Goal: Complete application form

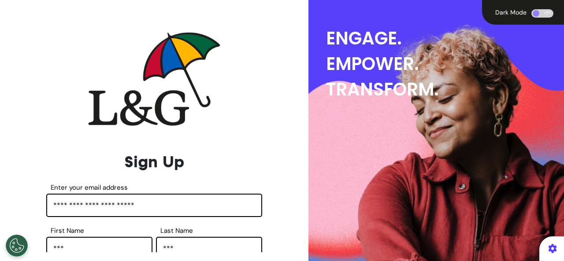
select select "****"
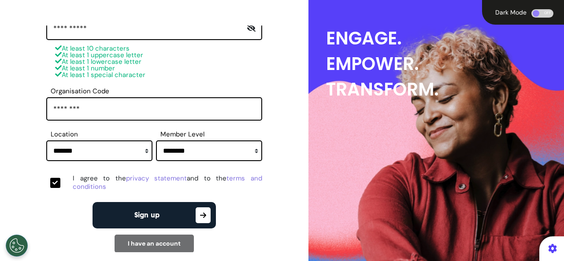
click at [170, 218] on button "Sign up" at bounding box center [153, 215] width 123 height 26
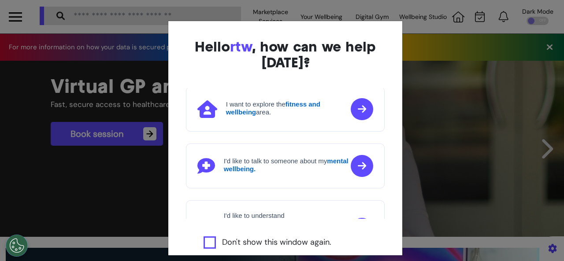
scroll to position [88, 0]
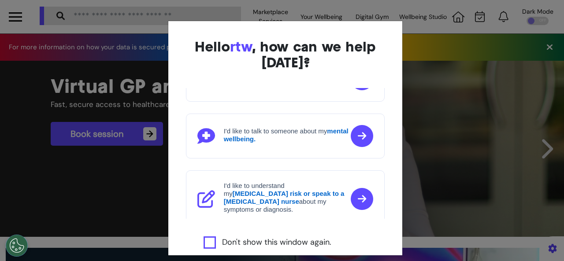
drag, startPoint x: 273, startPoint y: 241, endPoint x: 256, endPoint y: 236, distance: 17.8
click at [264, 239] on label "Don't show this window again." at bounding box center [276, 242] width 109 height 12
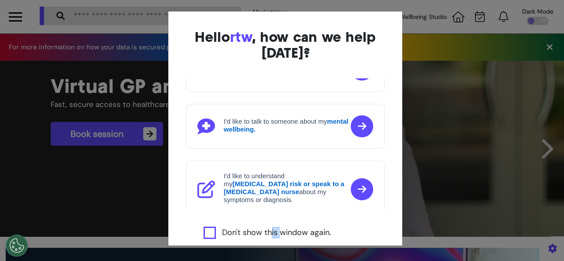
scroll to position [15, 0]
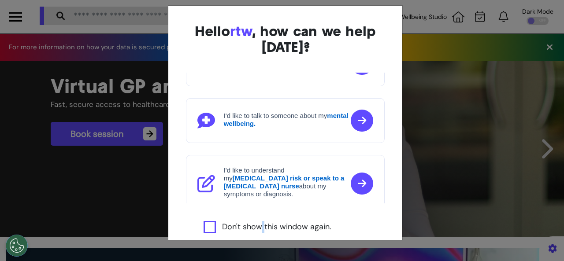
click at [255, 227] on label "Don't show this window again." at bounding box center [276, 227] width 109 height 12
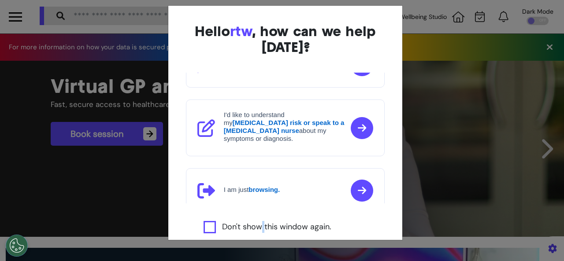
scroll to position [144, 0]
click at [277, 186] on strong "browsing." at bounding box center [263, 189] width 31 height 7
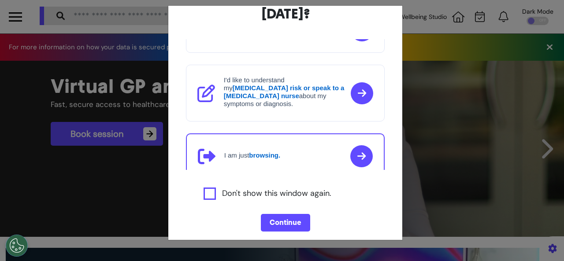
scroll to position [60, 0]
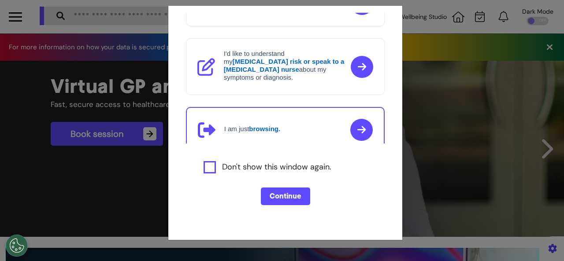
click at [270, 197] on button "Continue" at bounding box center [285, 197] width 49 height 18
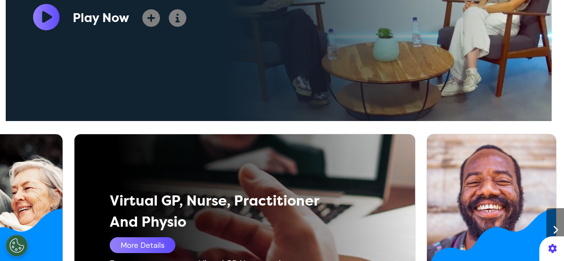
scroll to position [484, 0]
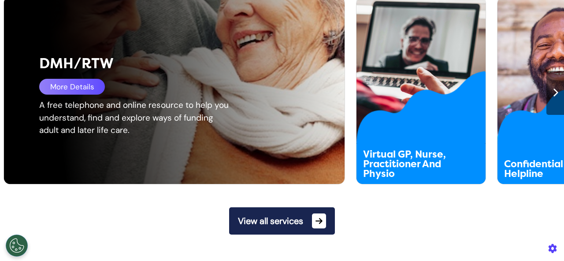
click at [57, 160] on div "DMH/RTW More Details A free telephone and online resource to help you understan…" at bounding box center [180, 90] width 352 height 187
click at [74, 88] on div "More Details" at bounding box center [72, 87] width 66 height 16
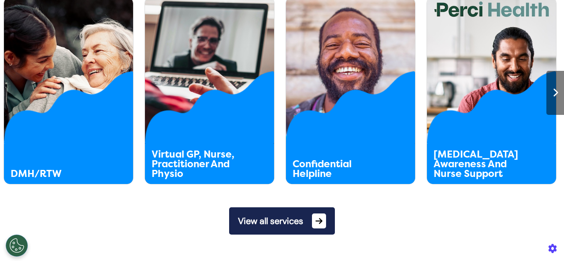
scroll to position [572, 0]
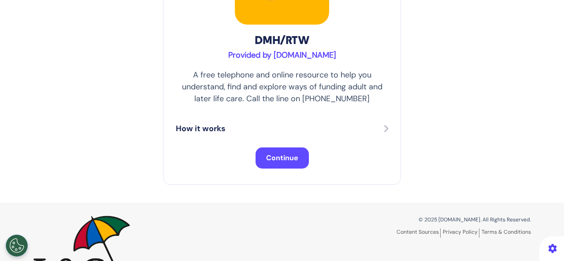
click at [279, 160] on span "Continue" at bounding box center [282, 157] width 32 height 9
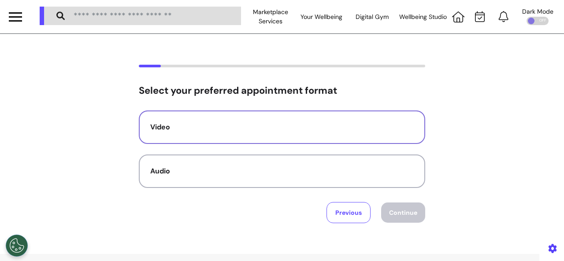
click at [275, 136] on button "Video" at bounding box center [282, 127] width 286 height 33
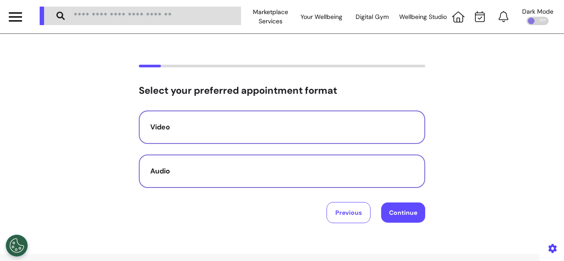
click at [336, 162] on button "Audio" at bounding box center [282, 171] width 286 height 33
click at [396, 210] on button "Continue" at bounding box center [403, 213] width 44 height 20
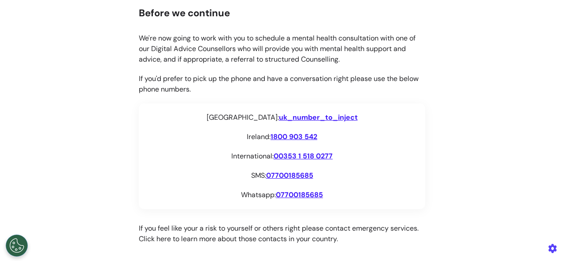
scroll to position [132, 0]
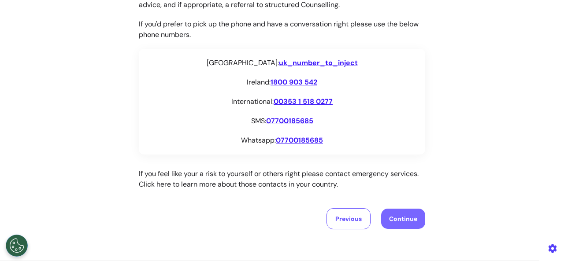
click at [401, 218] on button "Continue" at bounding box center [403, 219] width 44 height 20
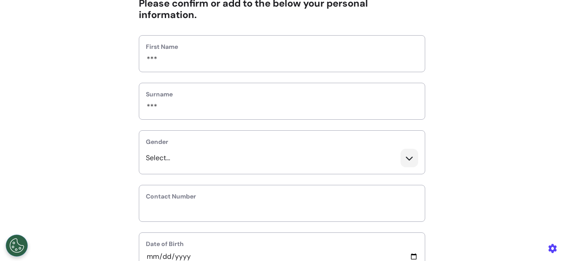
scroll to position [88, 0]
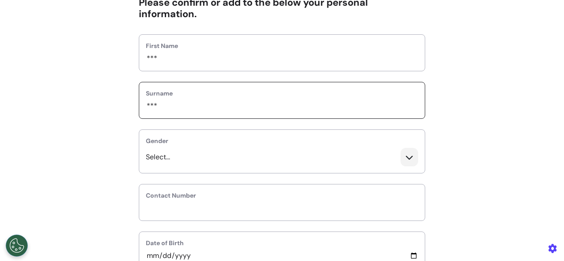
click at [204, 104] on input "***" at bounding box center [282, 105] width 272 height 11
click at [210, 152] on div "Select..." at bounding box center [281, 160] width 285 height 25
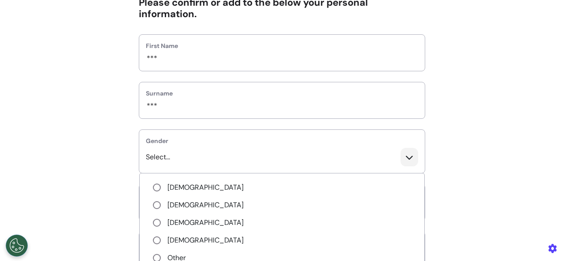
click at [201, 194] on ul "[DEMOGRAPHIC_DATA] [DEMOGRAPHIC_DATA] [DEMOGRAPHIC_DATA] [DEMOGRAPHIC_DATA] Oth…" at bounding box center [281, 240] width 285 height 135
click at [199, 185] on li "[DEMOGRAPHIC_DATA]" at bounding box center [282, 187] width 258 height 11
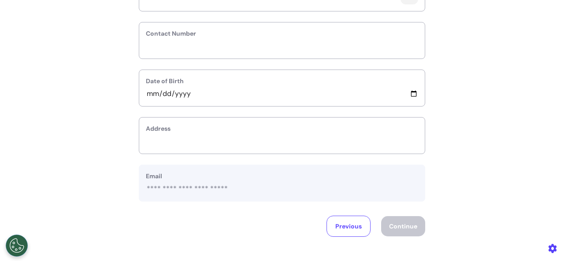
scroll to position [264, 0]
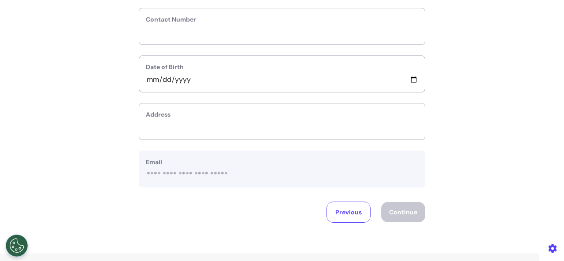
click at [240, 39] on div "Contact Number" at bounding box center [282, 26] width 286 height 37
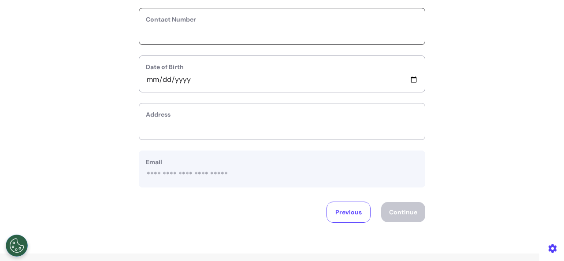
click at [238, 31] on input "phone" at bounding box center [282, 31] width 272 height 11
type input "********"
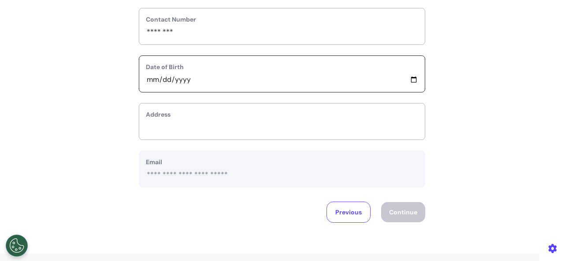
click at [214, 80] on input "date" at bounding box center [282, 79] width 272 height 11
type input "**********"
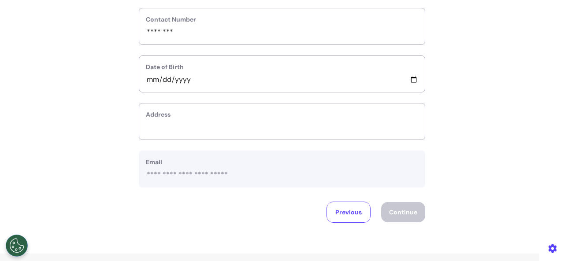
click at [199, 116] on label "Address" at bounding box center [282, 114] width 272 height 9
drag, startPoint x: 160, startPoint y: 107, endPoint x: 159, endPoint y: 120, distance: 13.3
click at [160, 107] on div "Address" at bounding box center [282, 121] width 286 height 37
click at [159, 114] on label "Address" at bounding box center [282, 114] width 272 height 9
click at [173, 111] on label "Address" at bounding box center [282, 114] width 272 height 9
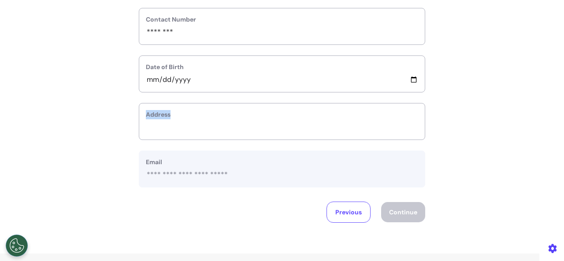
drag, startPoint x: 173, startPoint y: 111, endPoint x: 177, endPoint y: 114, distance: 5.0
click at [173, 111] on label "Address" at bounding box center [282, 114] width 272 height 9
click at [150, 114] on label "Address" at bounding box center [282, 114] width 272 height 9
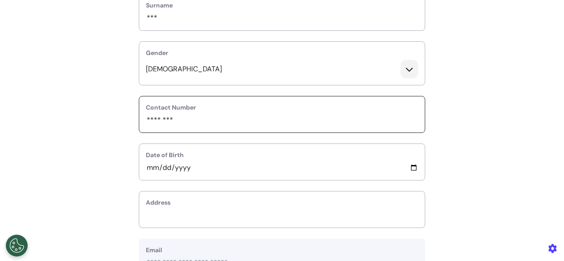
click at [173, 123] on input "phone" at bounding box center [282, 119] width 272 height 11
type input "**********"
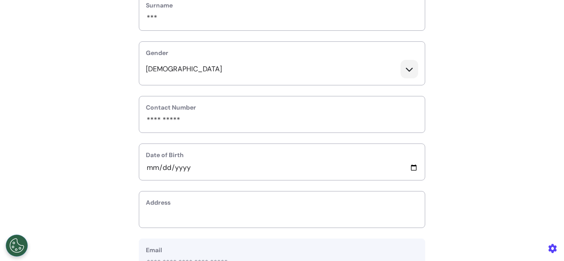
click at [152, 203] on label "Address" at bounding box center [282, 202] width 272 height 9
drag, startPoint x: 156, startPoint y: 199, endPoint x: 151, endPoint y: 210, distance: 12.4
click at [153, 205] on label "Address" at bounding box center [282, 202] width 272 height 9
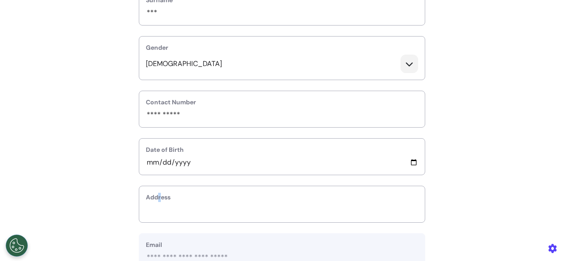
scroll to position [308, 0]
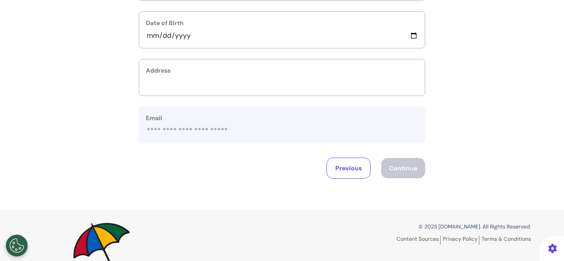
drag, startPoint x: 142, startPoint y: 65, endPoint x: 149, endPoint y: 66, distance: 7.3
click at [142, 65] on div "Address" at bounding box center [282, 77] width 286 height 37
click at [151, 67] on label "Address" at bounding box center [282, 70] width 272 height 9
click at [153, 68] on label "Address" at bounding box center [282, 70] width 272 height 9
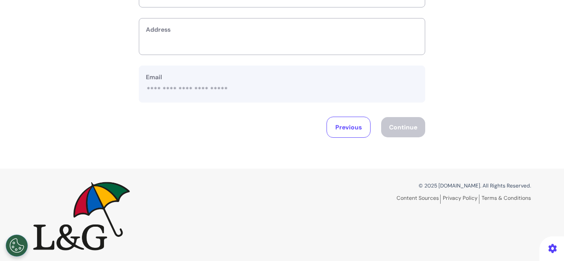
scroll to position [261, 0]
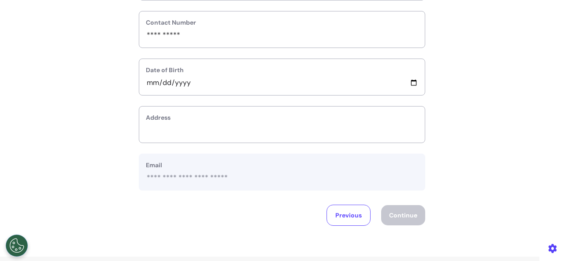
click at [158, 115] on label "Address" at bounding box center [282, 117] width 272 height 9
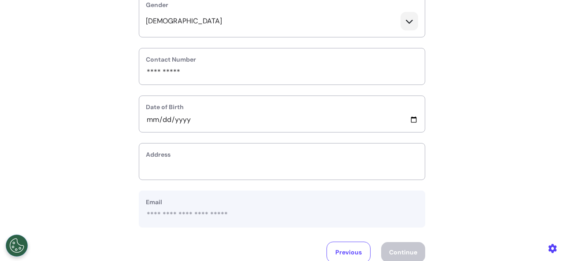
scroll to position [173, 0]
